Goal: Obtain resource: Download file/media

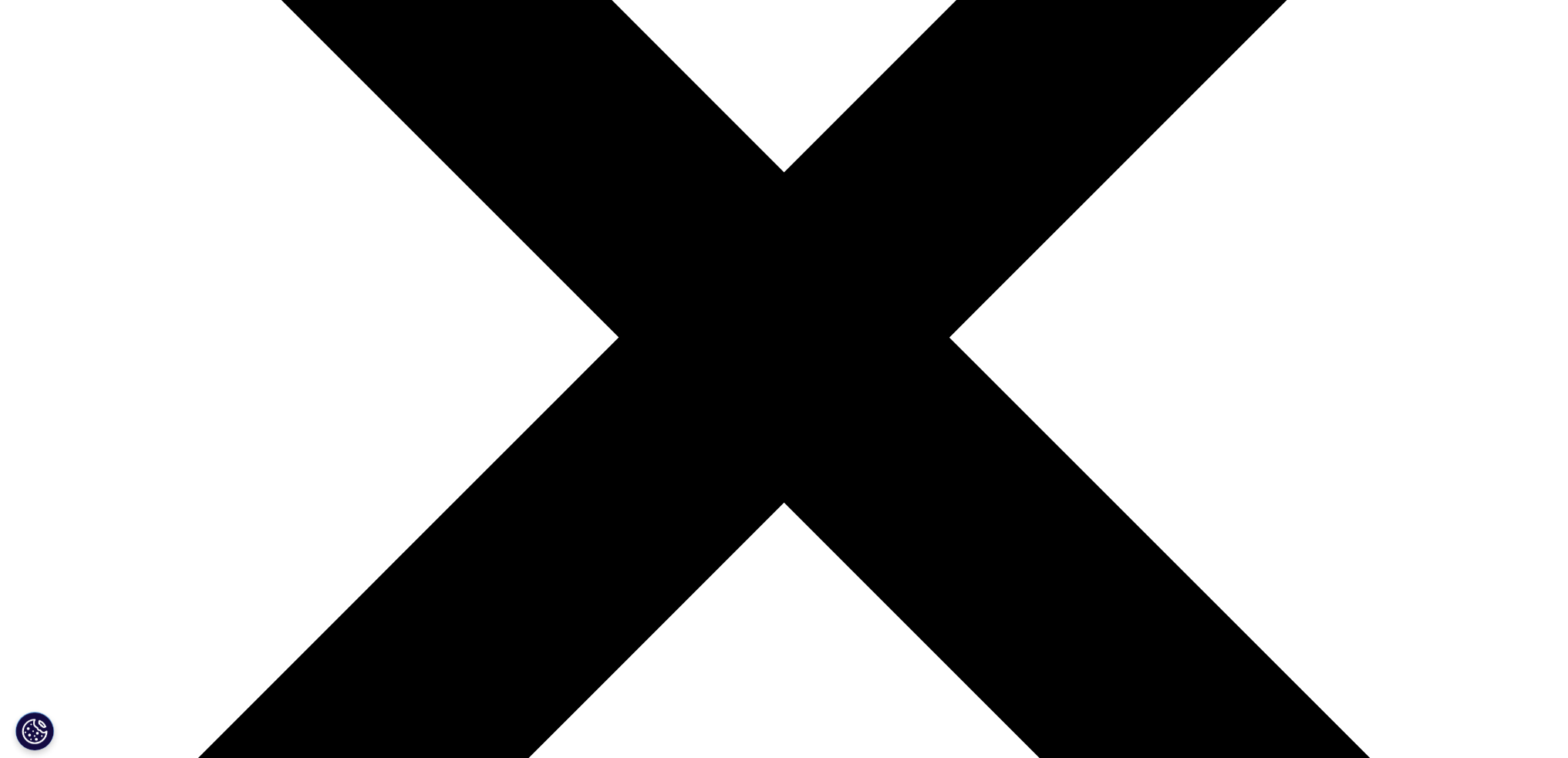
scroll to position [217, 910]
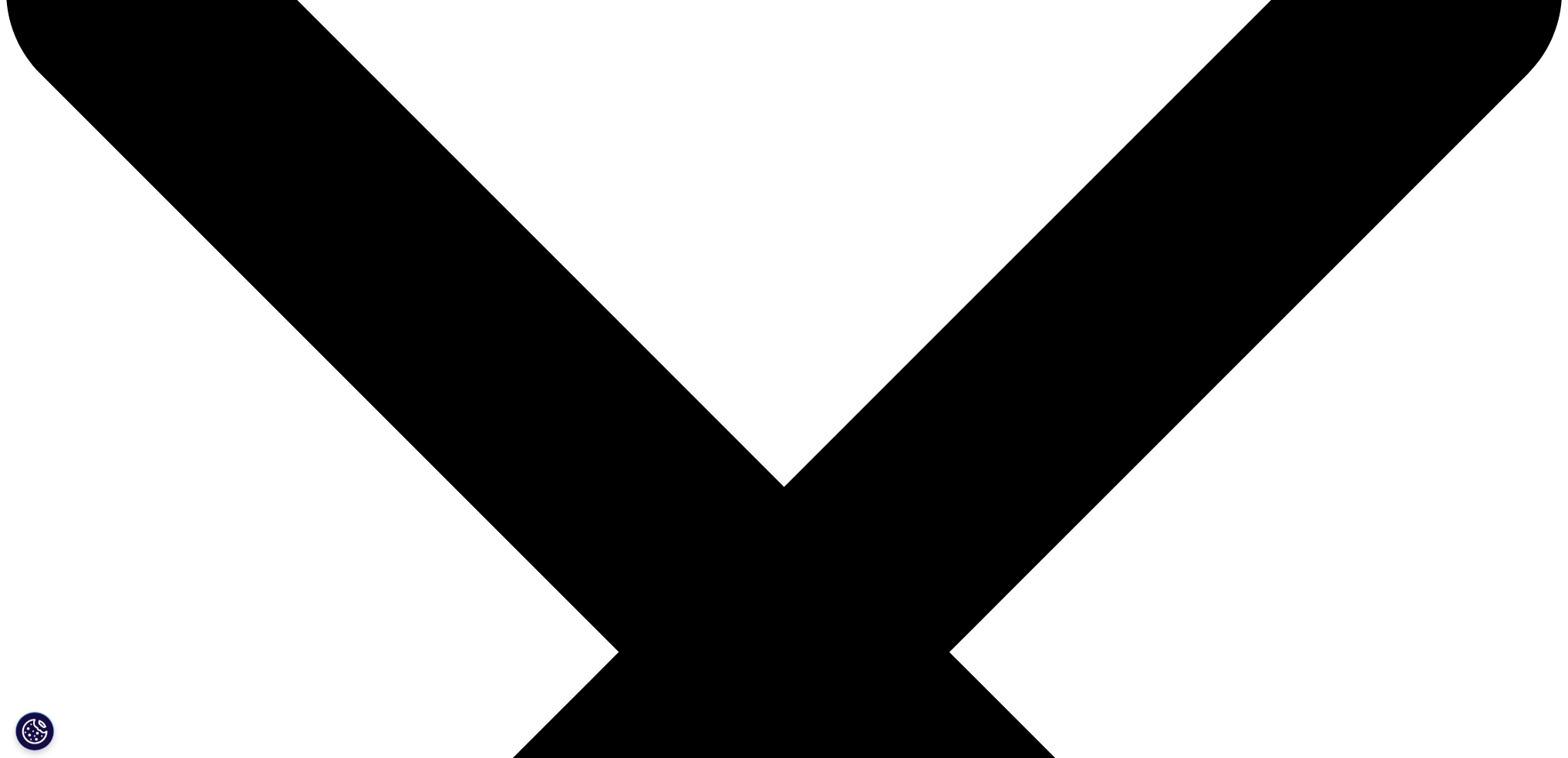
scroll to position [463, 0]
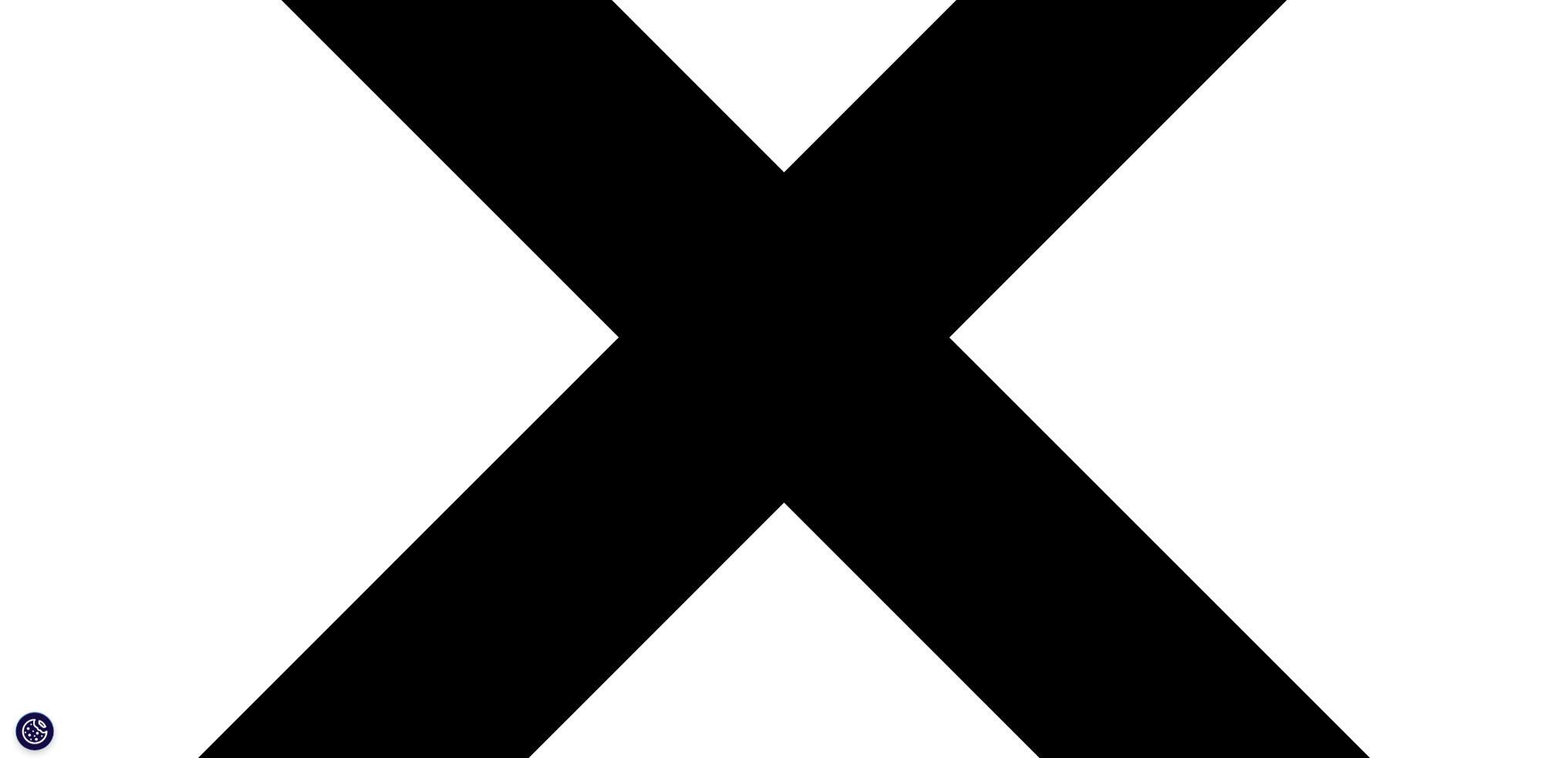
type input "Corinna"
type input "Bull"
type input "corinnasbull@gmail.com"
select select "[GEOGRAPHIC_DATA]"
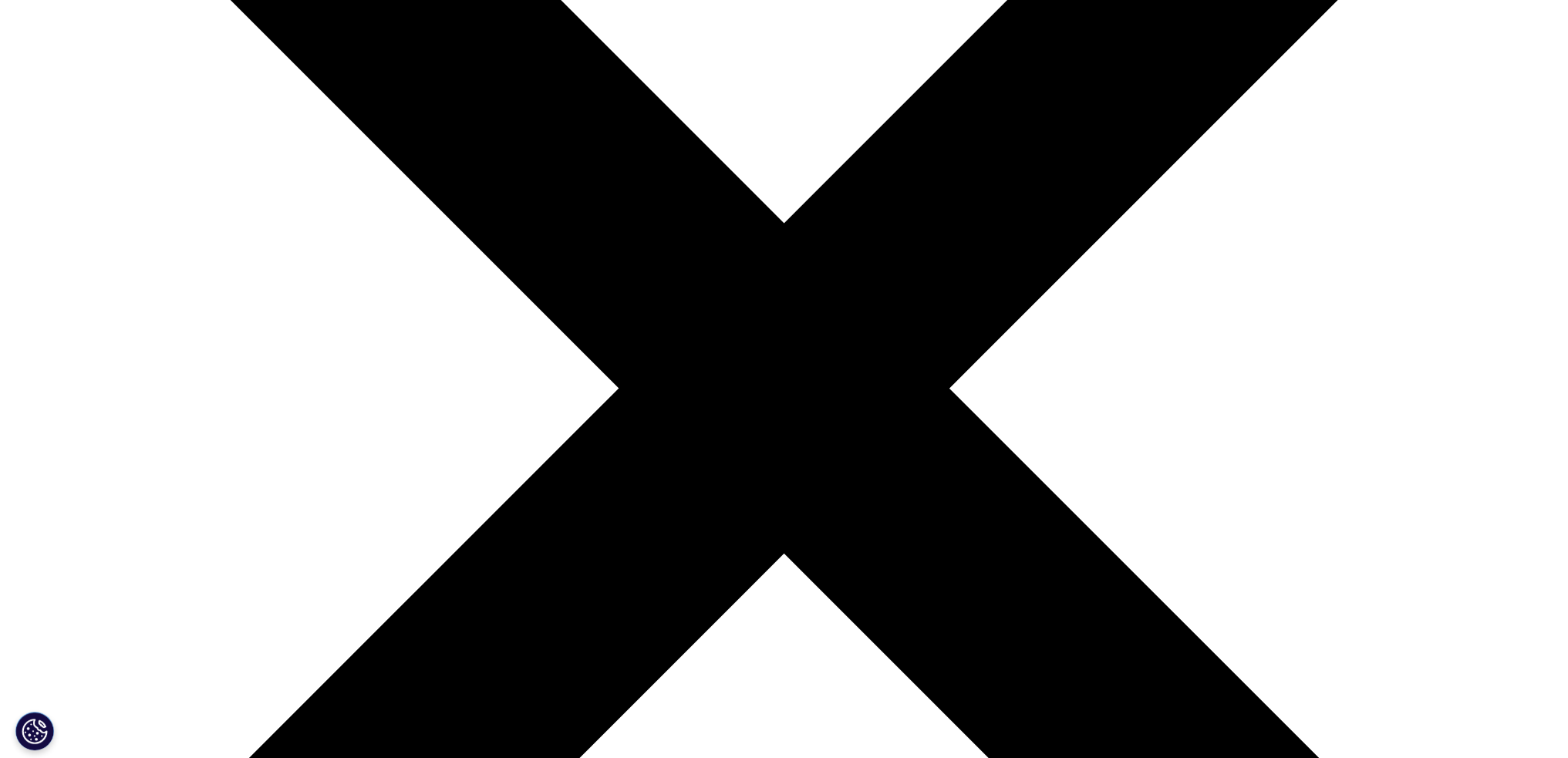
scroll to position [386, 0]
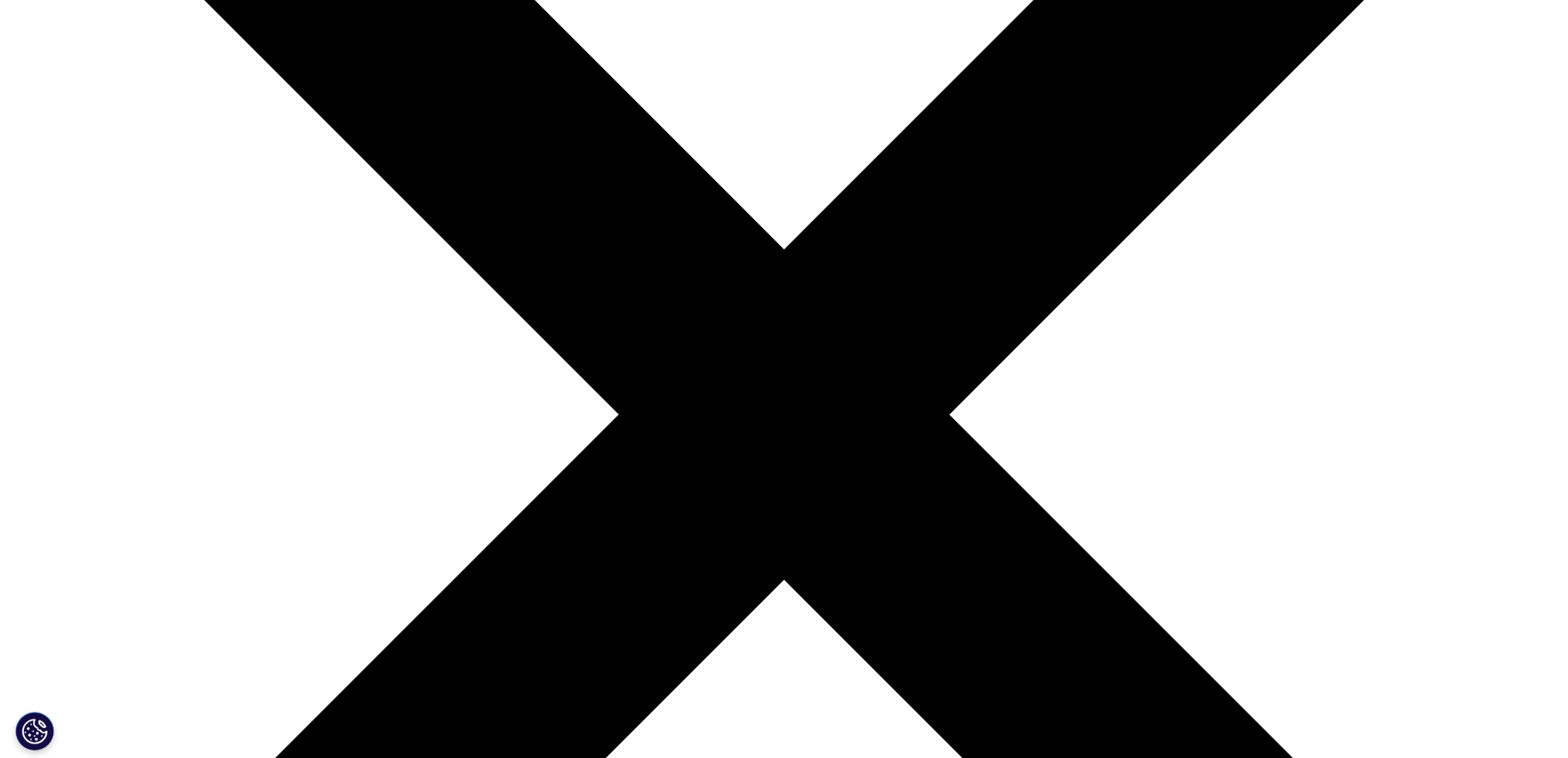
type input "Consultant"
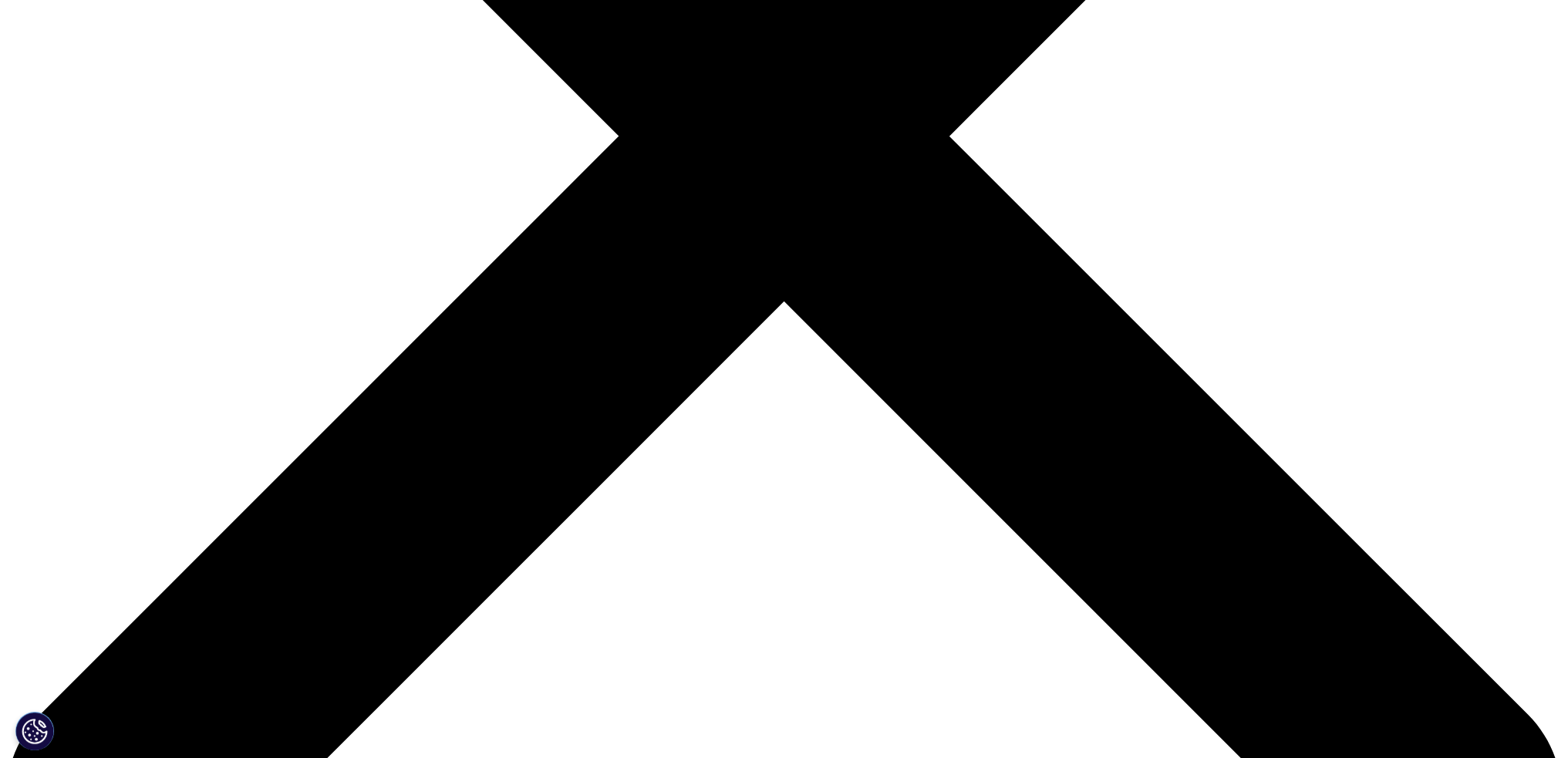
scroll to position [694, 0]
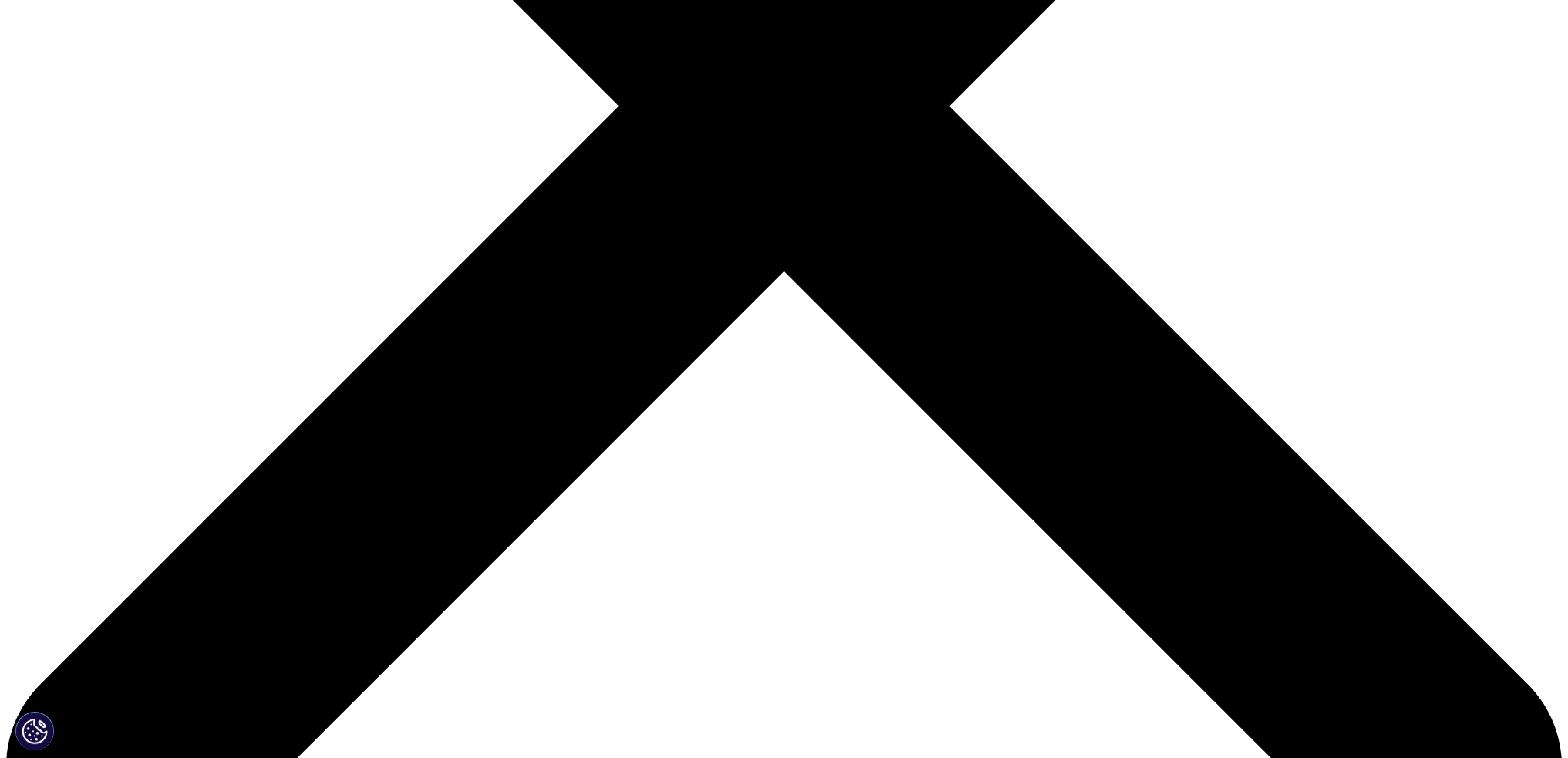
type input "Loddonside Limited"
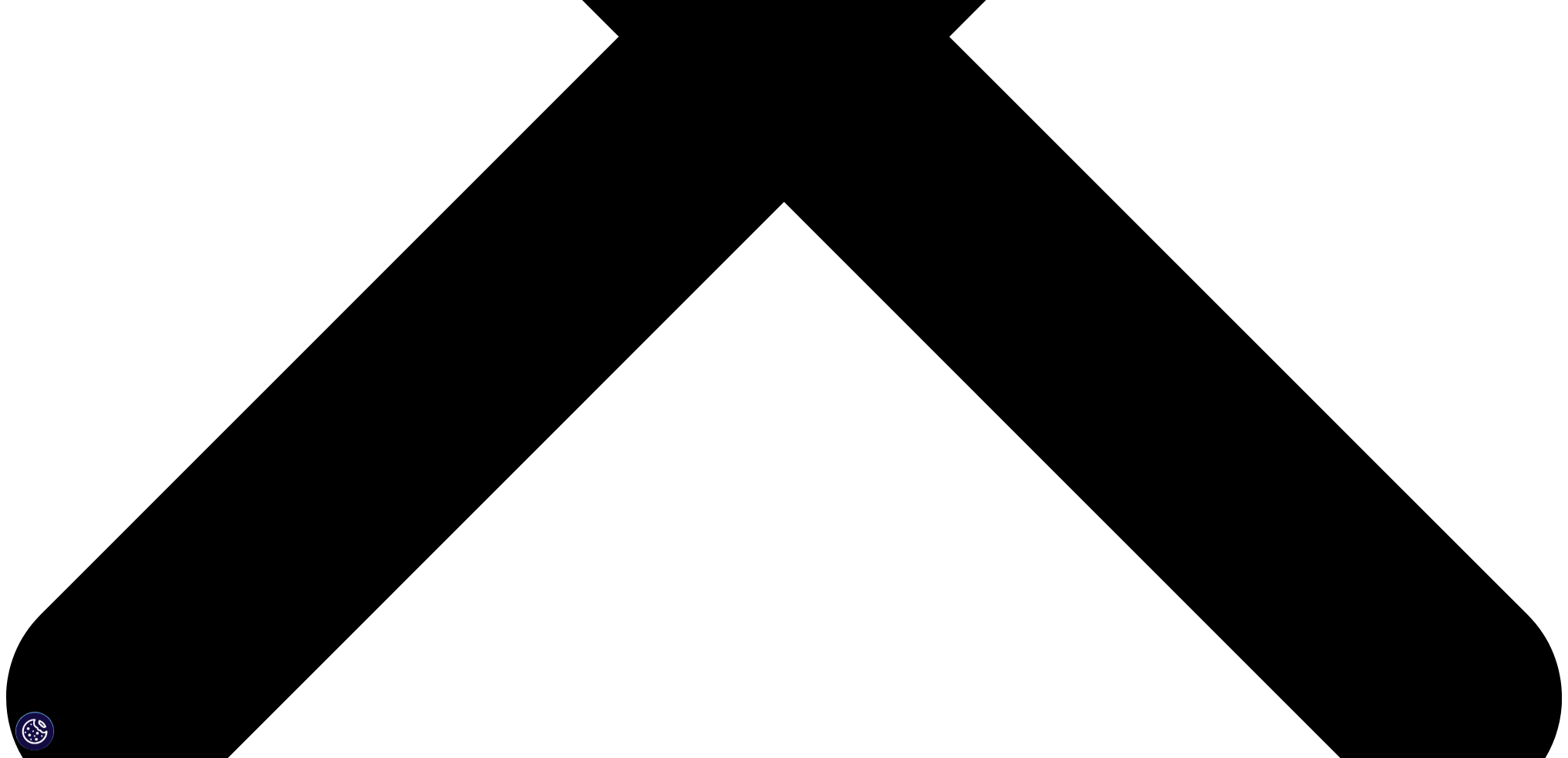
scroll to position [8, 8]
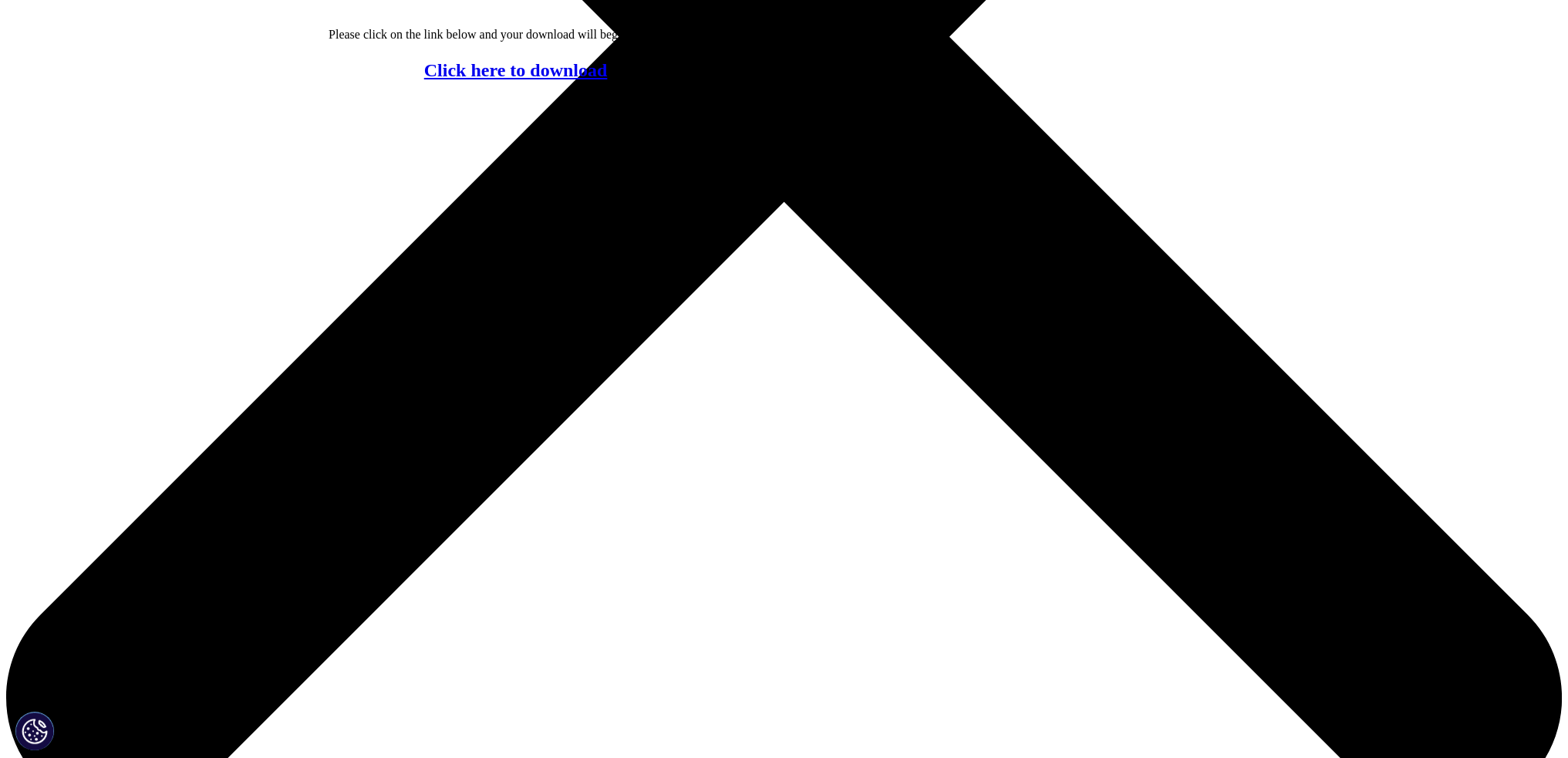
click at [583, 80] on link "Click here to download" at bounding box center [515, 70] width 184 height 20
